Goal: Navigation & Orientation: Find specific page/section

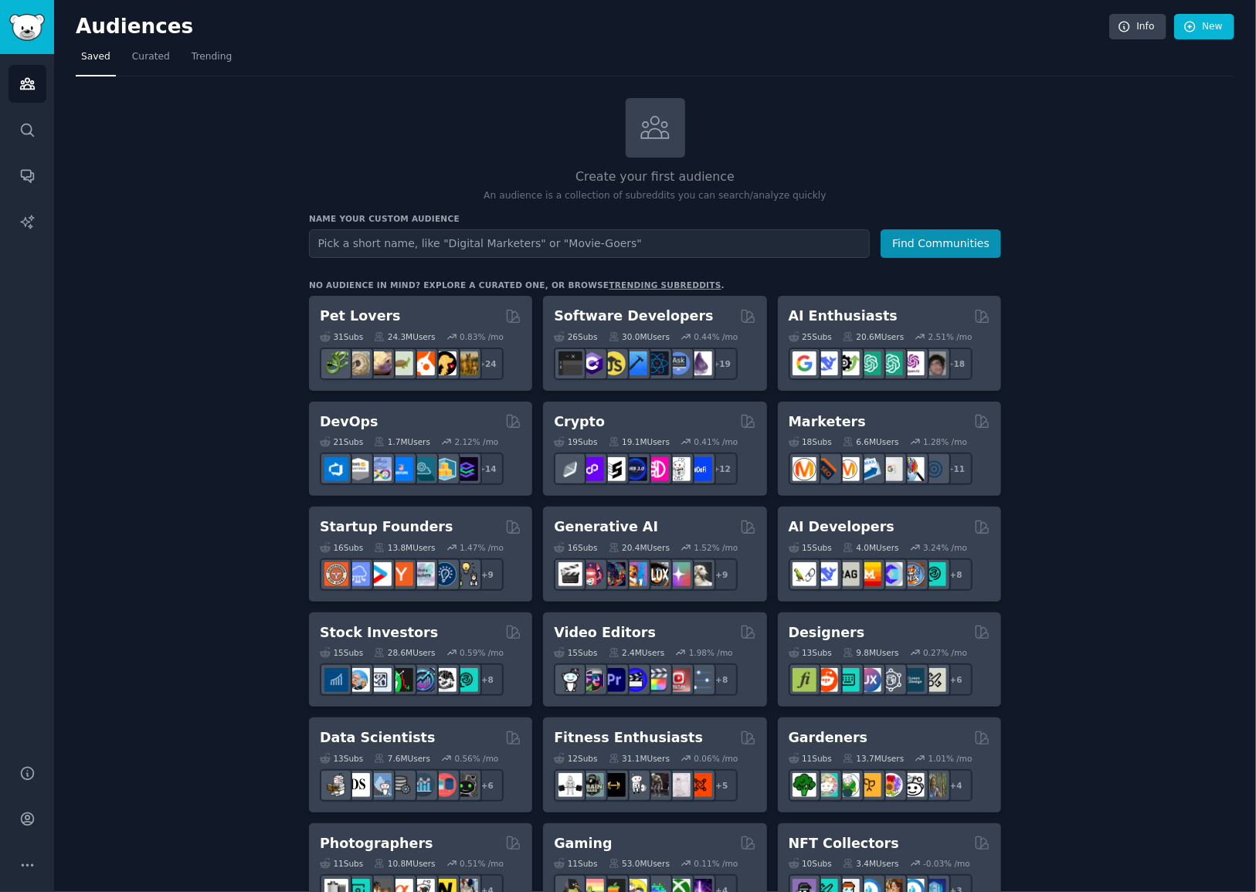
click at [2, 76] on div "Audiences Search Conversations AI Reports" at bounding box center [27, 400] width 54 height 692
click at [17, 74] on link "Audiences" at bounding box center [27, 84] width 38 height 38
click at [192, 56] on span "Trending" at bounding box center [212, 57] width 40 height 14
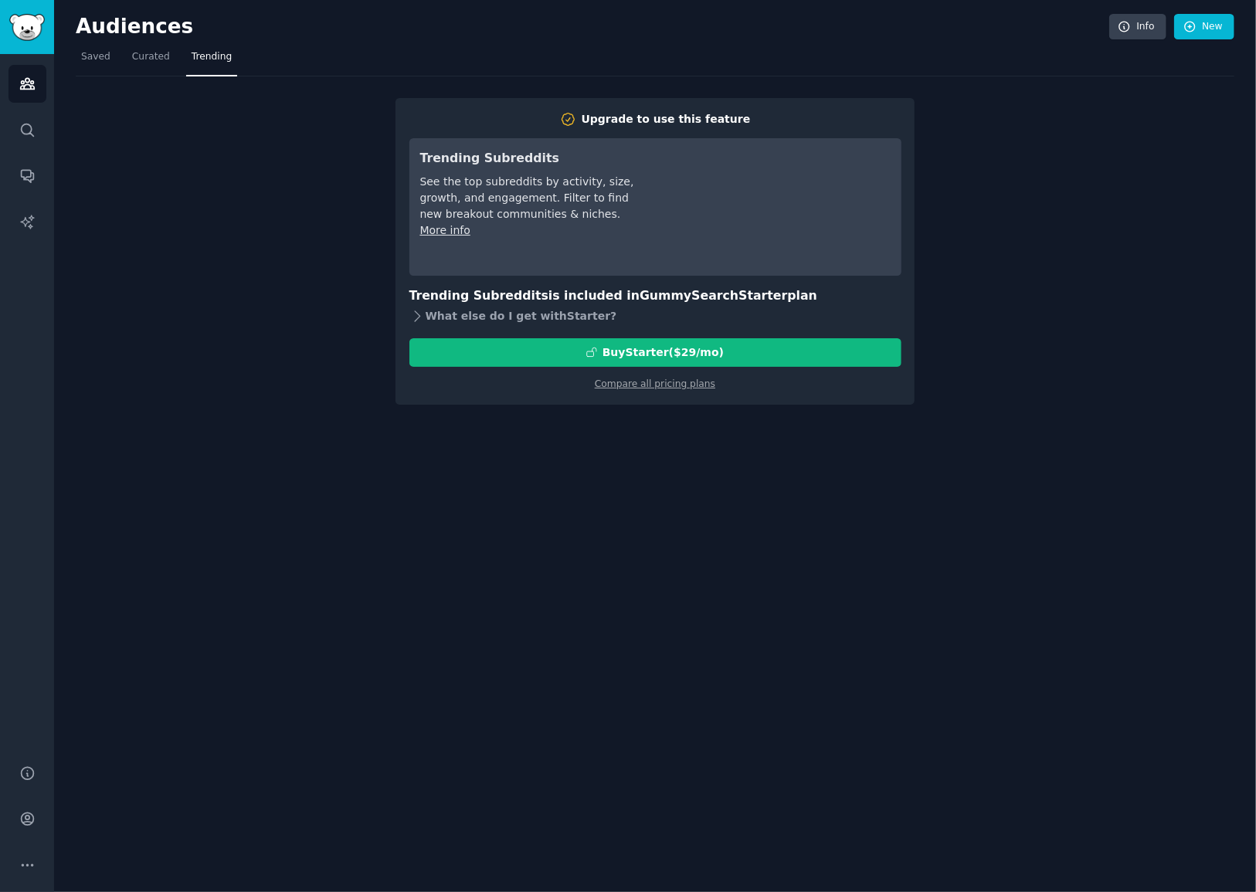
click at [465, 312] on div "What else do I get with Starter ?" at bounding box center [655, 317] width 492 height 22
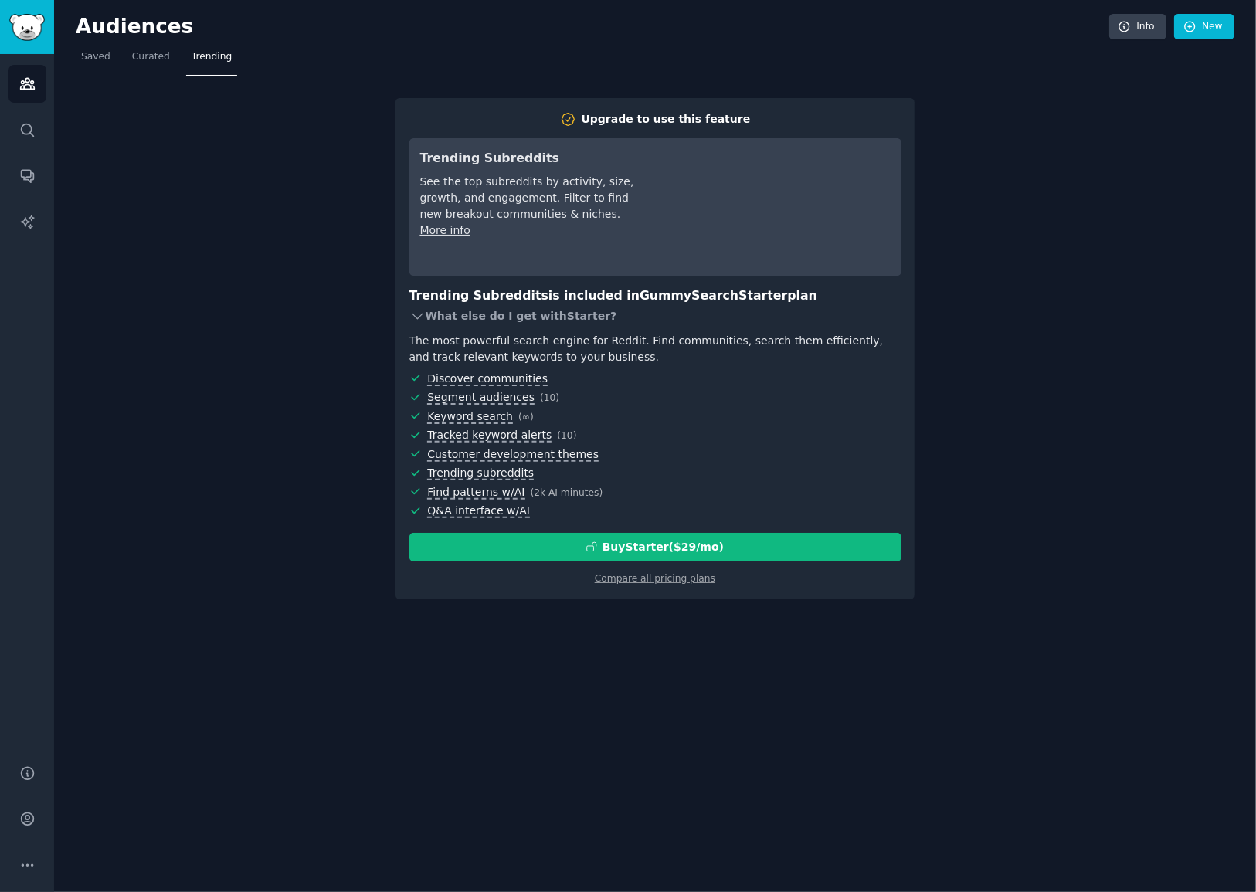
click at [465, 312] on div "What else do I get with Starter ?" at bounding box center [655, 317] width 492 height 22
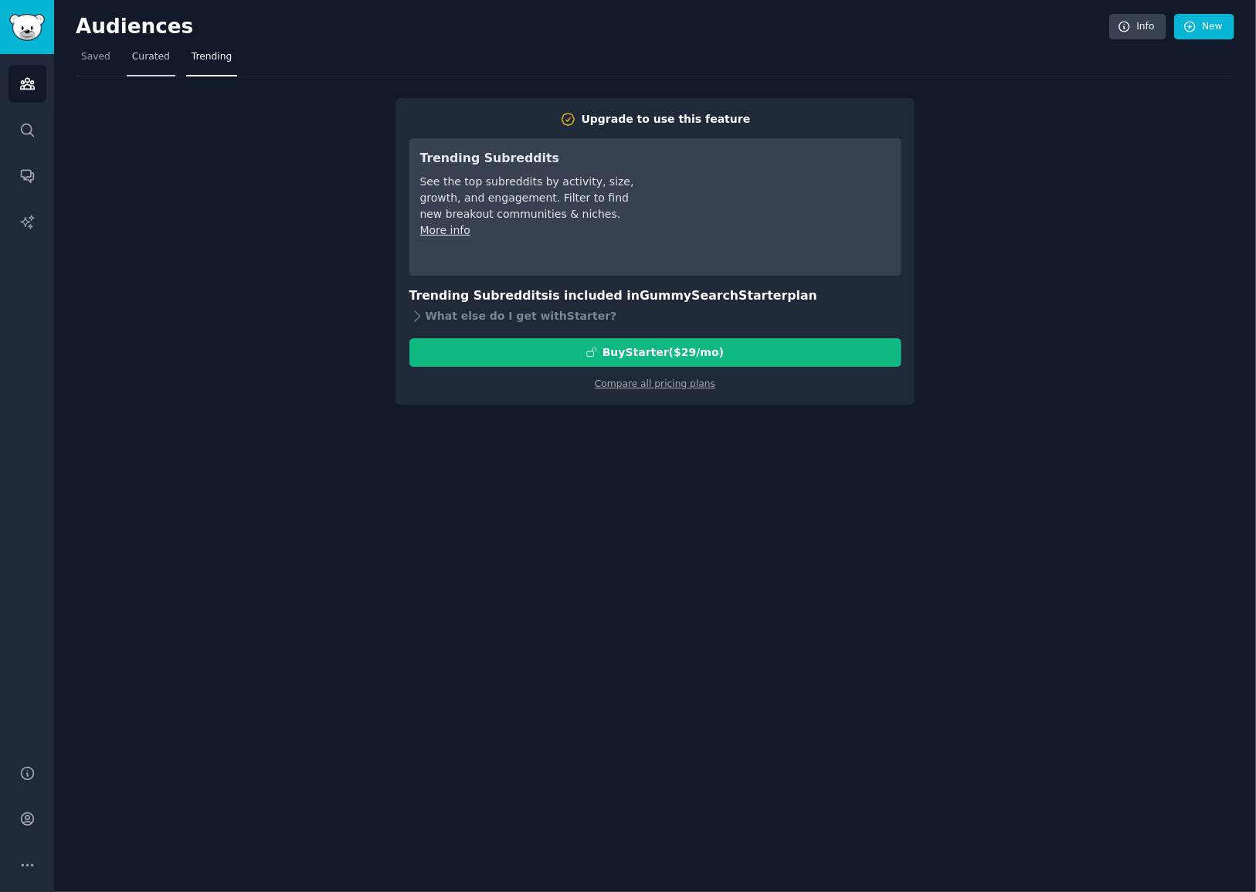
click at [144, 50] on span "Curated" at bounding box center [151, 57] width 38 height 14
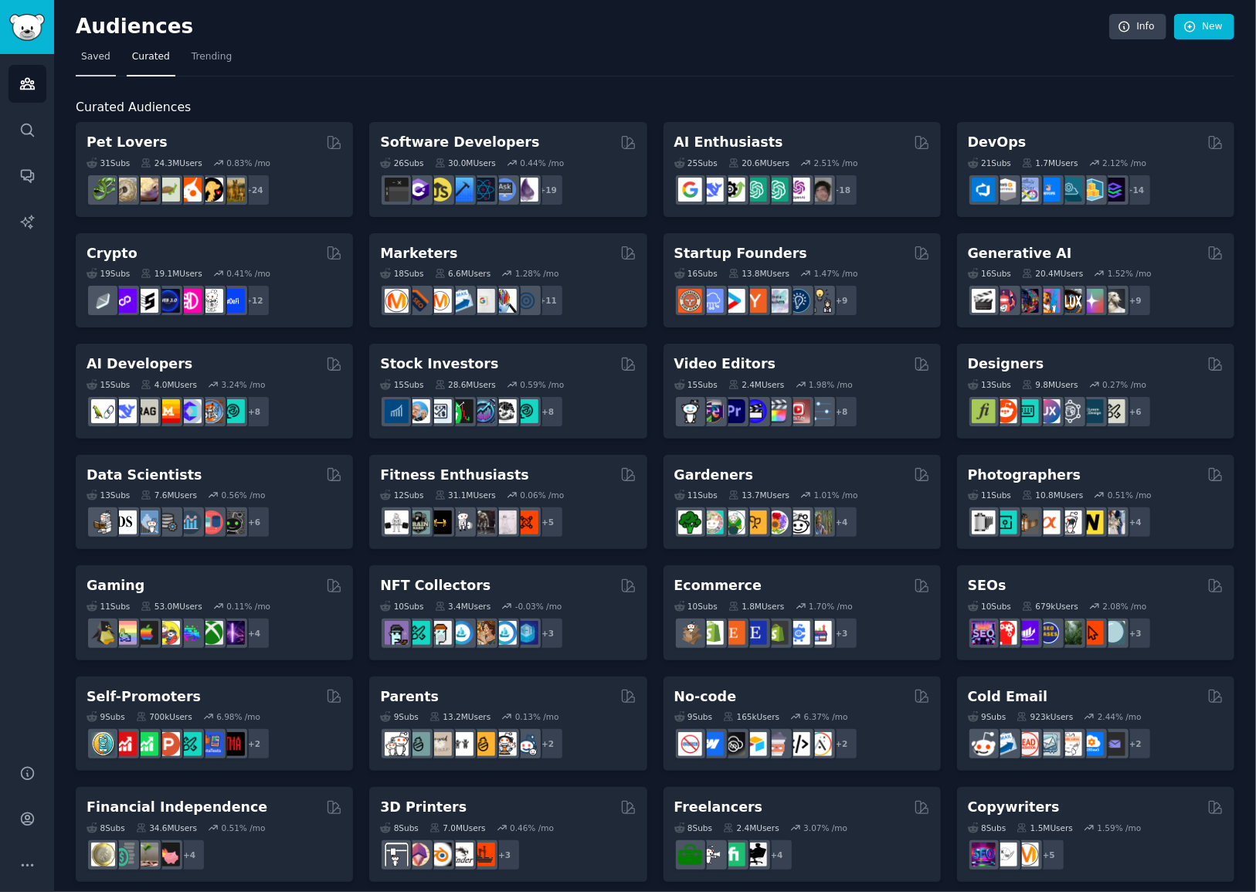
click at [103, 61] on span "Saved" at bounding box center [95, 57] width 29 height 14
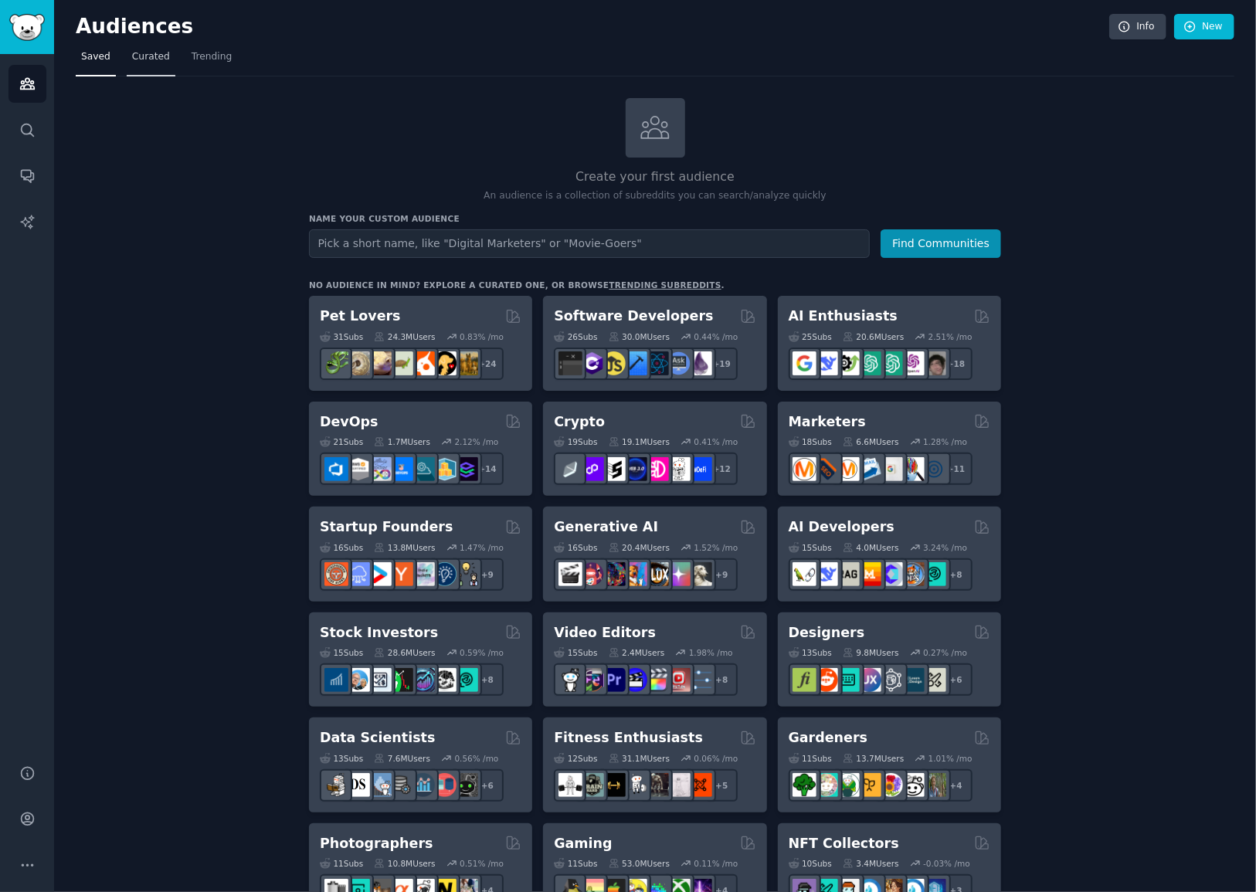
click at [132, 53] on span "Curated" at bounding box center [151, 57] width 38 height 14
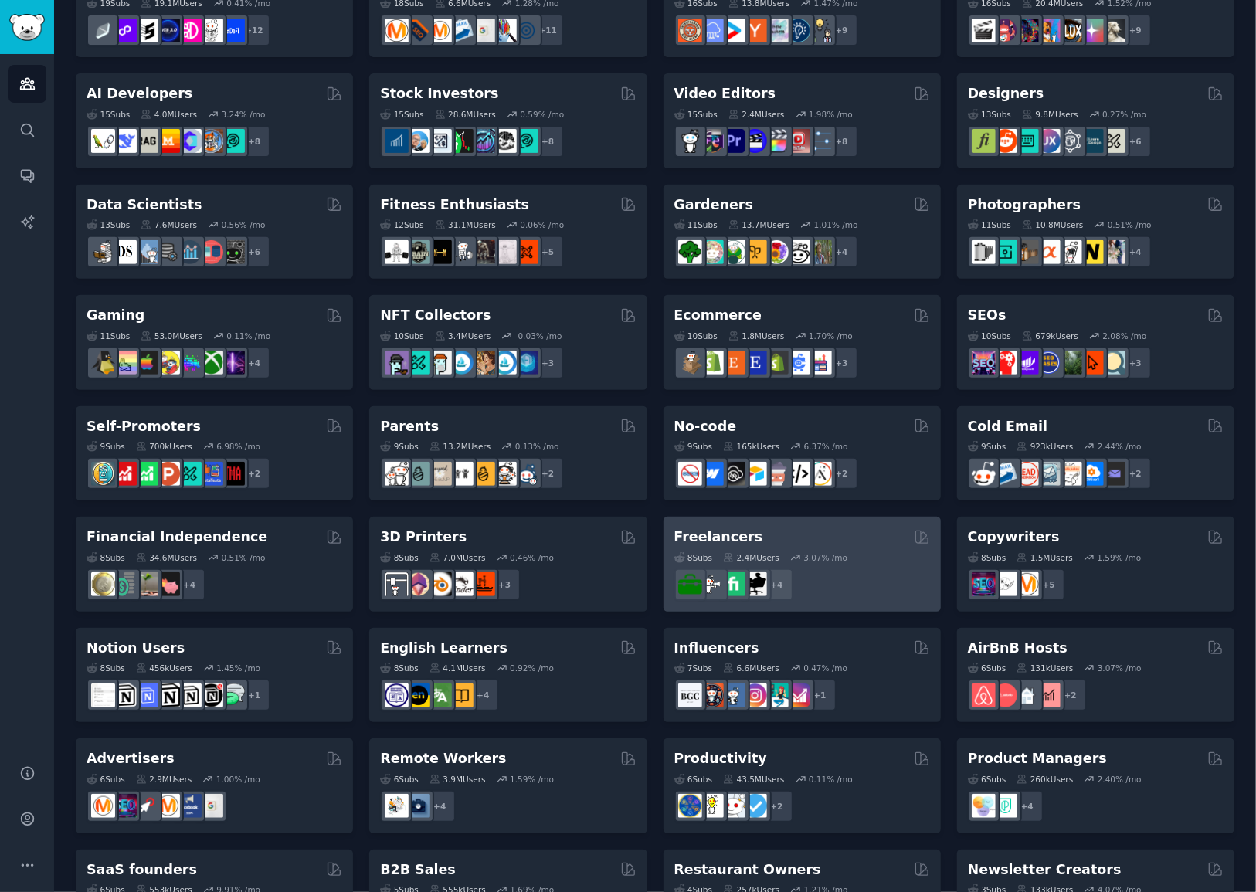
scroll to position [342, 0]
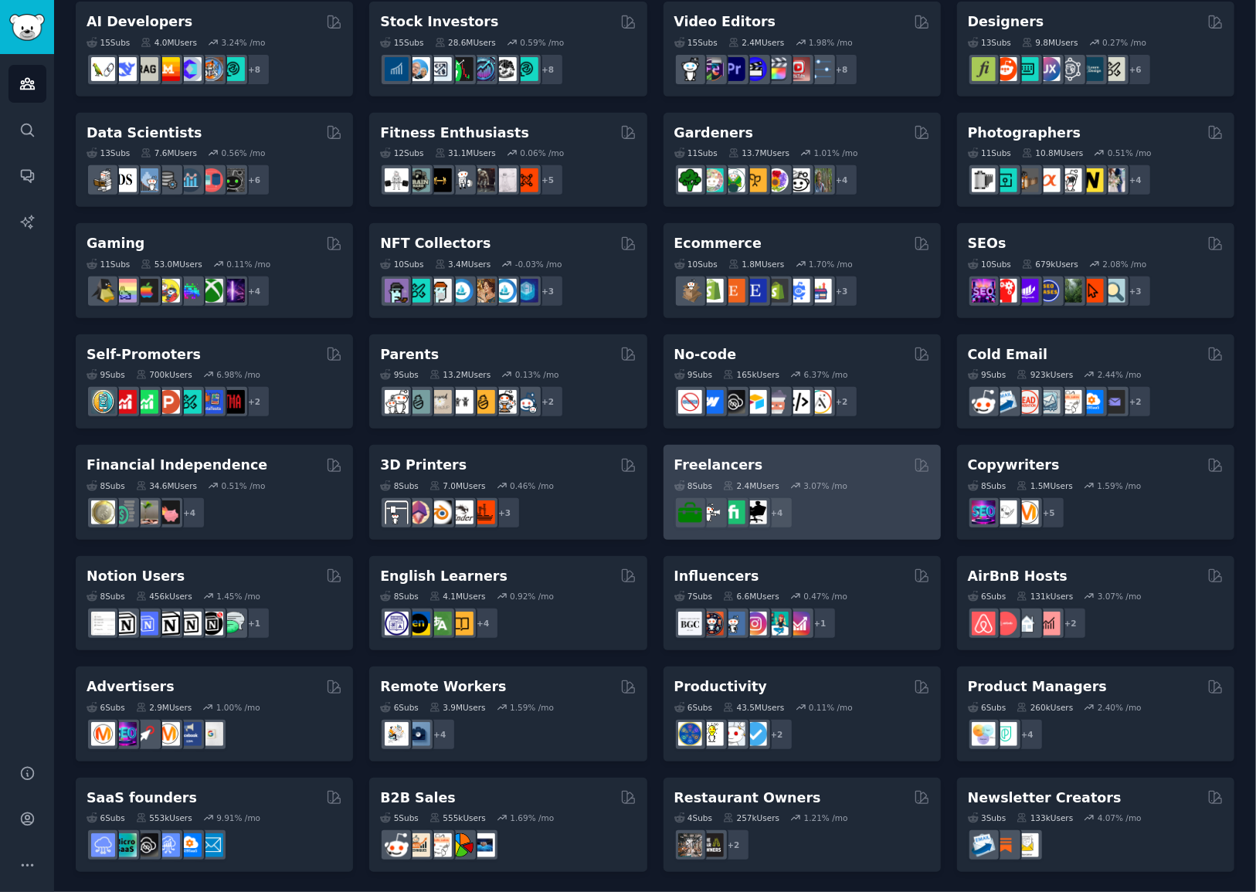
click at [832, 480] on div "3.07 % /mo" at bounding box center [825, 485] width 44 height 11
